Goal: Transaction & Acquisition: Subscribe to service/newsletter

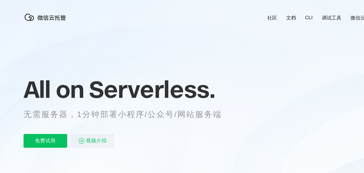
click at [55, 141] on p "免费试用" at bounding box center [46, 141] width 44 height 14
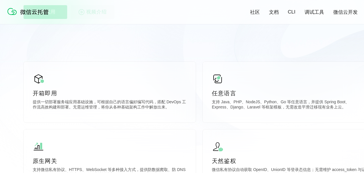
scroll to position [172, 0]
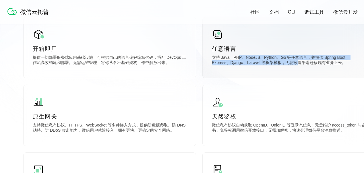
drag, startPoint x: 239, startPoint y: 61, endPoint x: 280, endPoint y: 71, distance: 42.0
click at [280, 71] on div "任意语言 支持 Java、PHP、NodeJS、Python、Go 等任意语言，并提供 Spring Boot、Express、Django、Laravel …" at bounding box center [289, 47] width 172 height 61
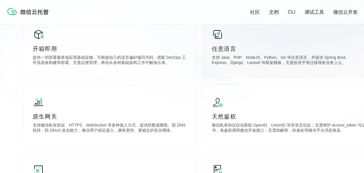
drag, startPoint x: 280, startPoint y: 71, endPoint x: 311, endPoint y: 77, distance: 32.2
click at [311, 77] on div "任意语言 支持 Java、PHP、NodeJS、Python、Go 等任意语言，并提供 Spring Boot、Express、Django、Laravel …" at bounding box center [289, 47] width 172 height 61
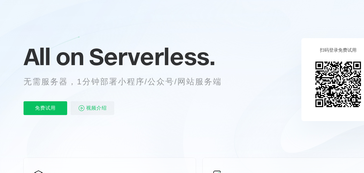
scroll to position [5, 0]
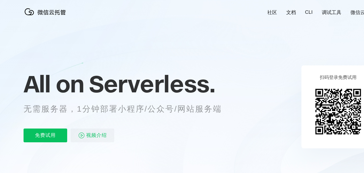
drag, startPoint x: 366, startPoint y: 42, endPoint x: 261, endPoint y: 63, distance: 107.8
click at [349, 9] on div "社区 文档 CLI 调试工具 微信云开发" at bounding box center [316, 12] width 117 height 7
click at [53, 139] on p "免费试用" at bounding box center [46, 136] width 44 height 14
